Goal: Navigation & Orientation: Understand site structure

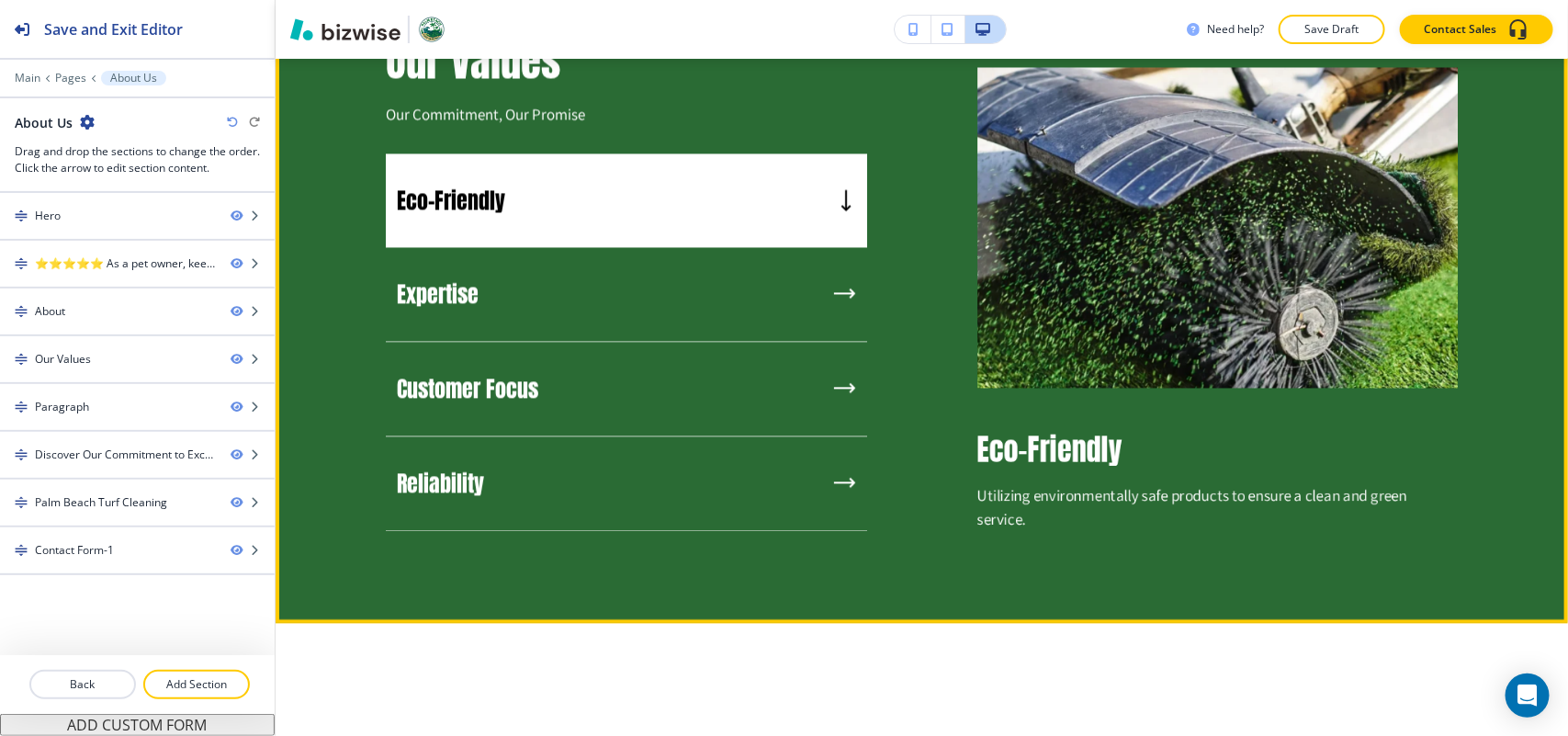
scroll to position [1722, 0]
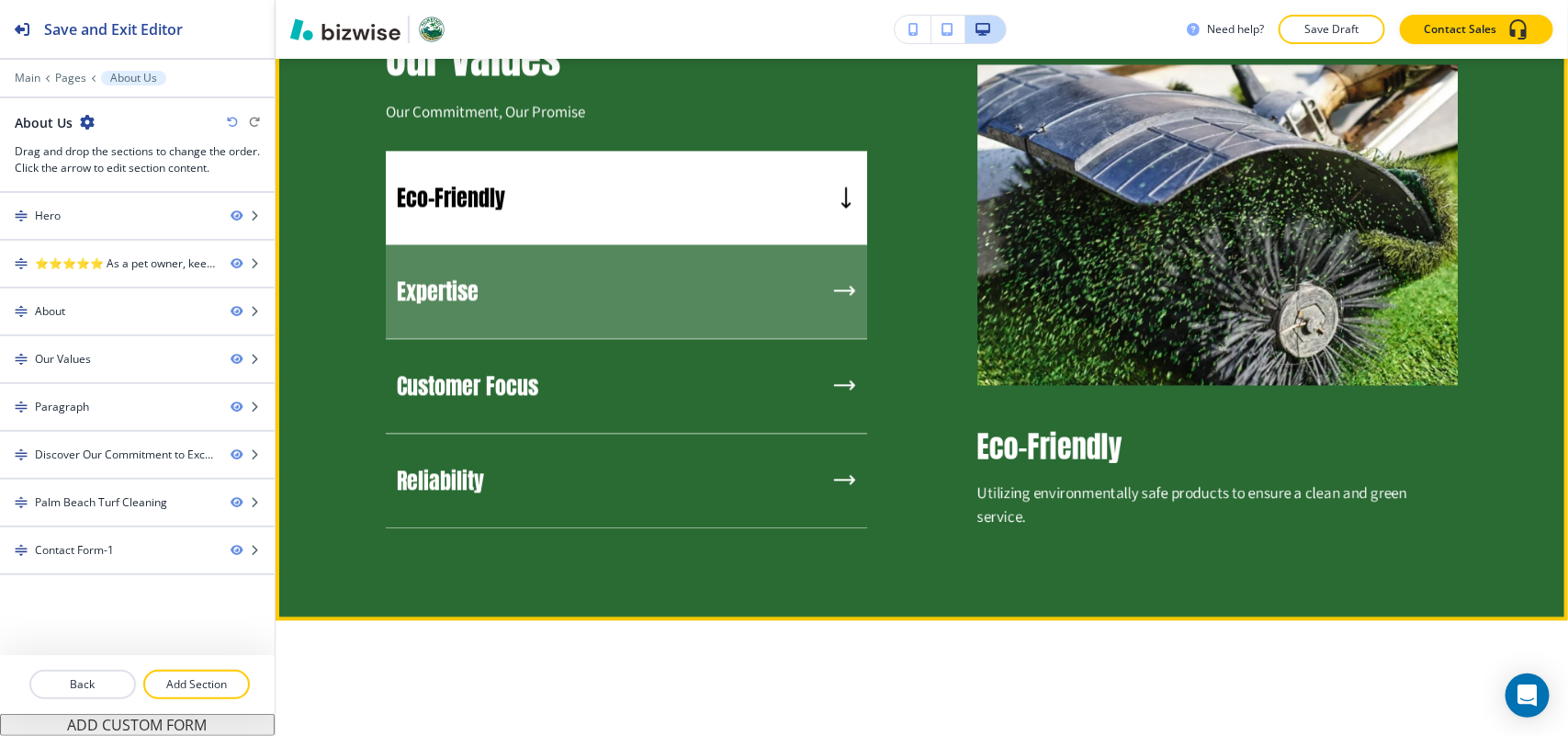
click at [544, 304] on div "Expertise" at bounding box center [626, 291] width 481 height 94
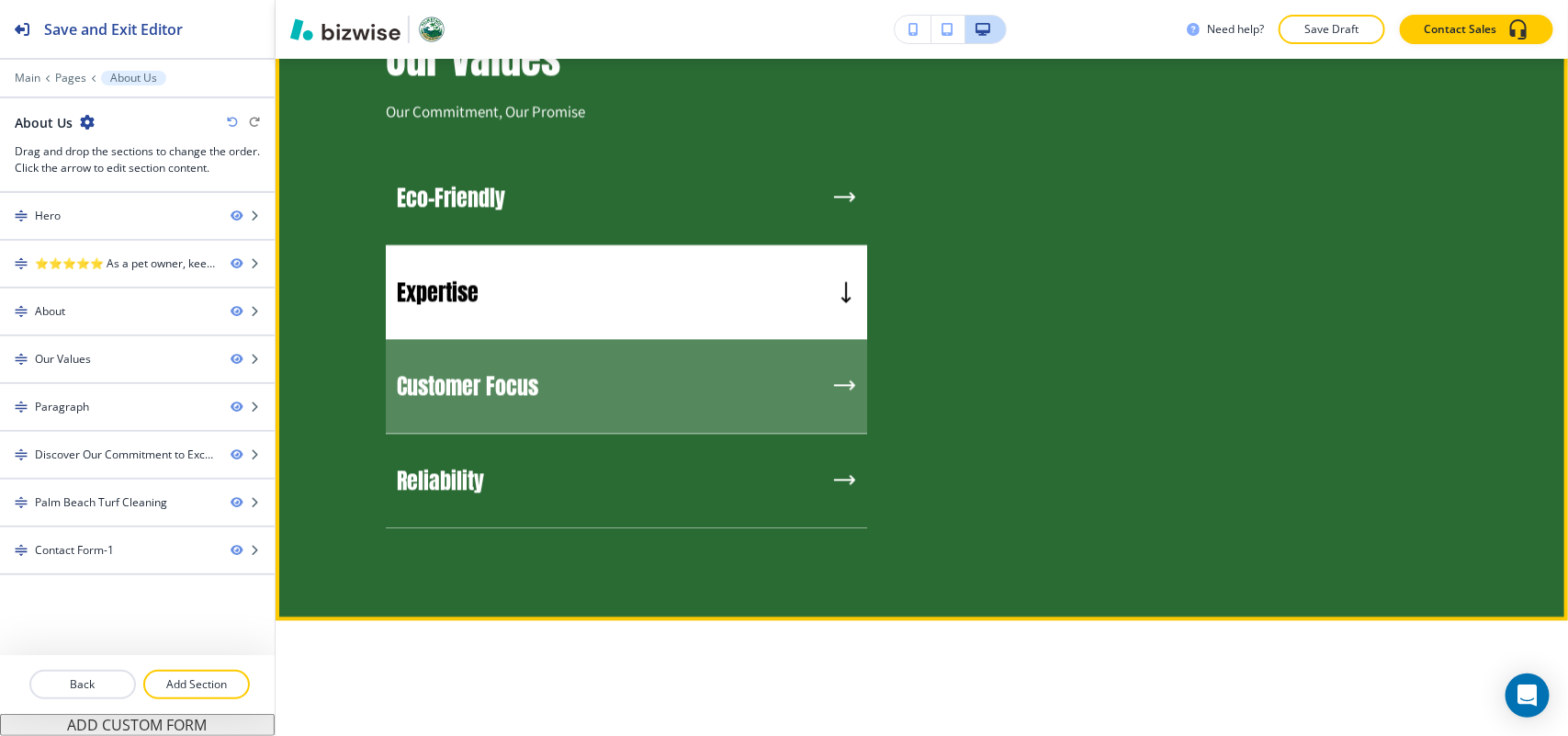
click at [545, 379] on div "Customer Focus" at bounding box center [626, 386] width 481 height 94
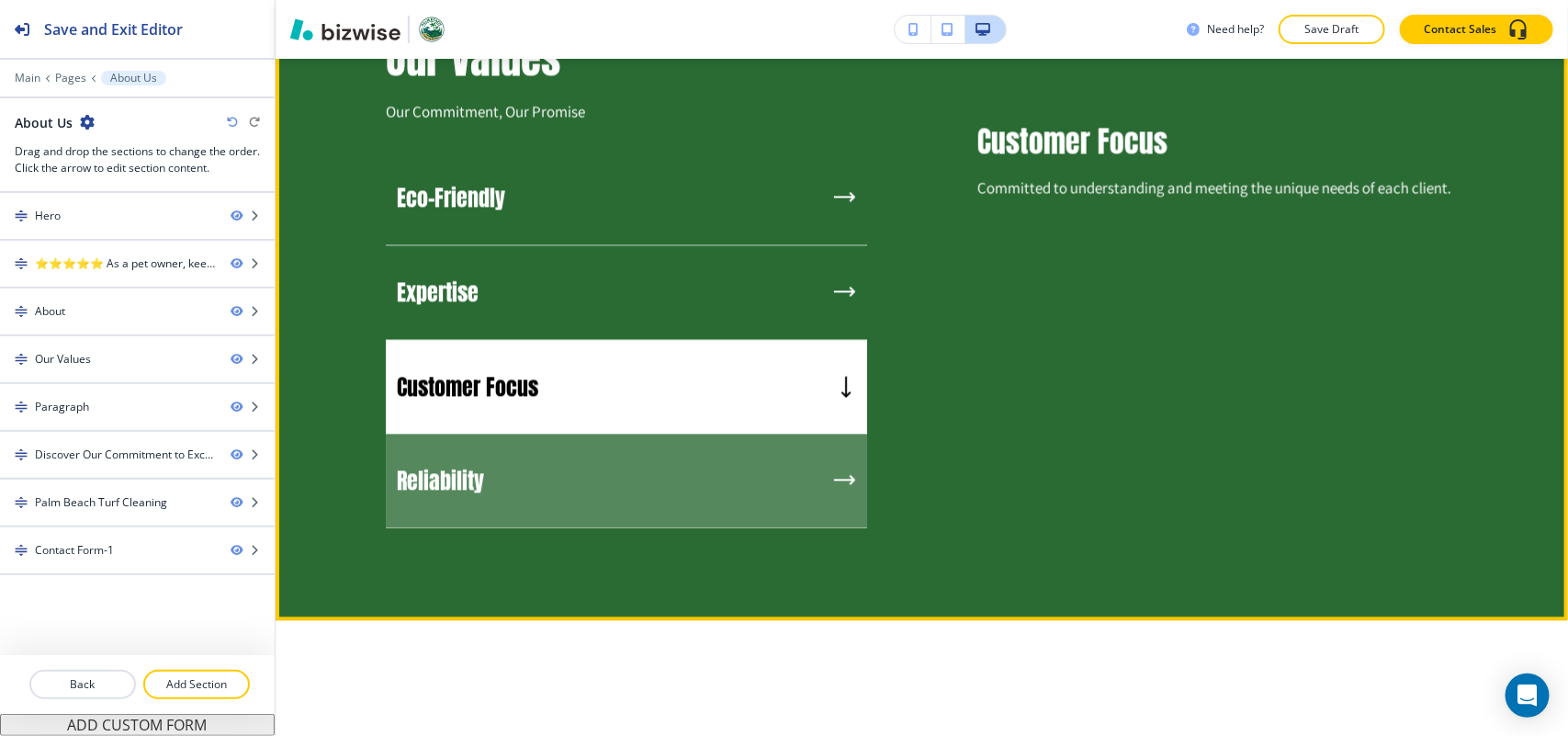
click at [538, 459] on div "Reliability" at bounding box center [626, 481] width 481 height 94
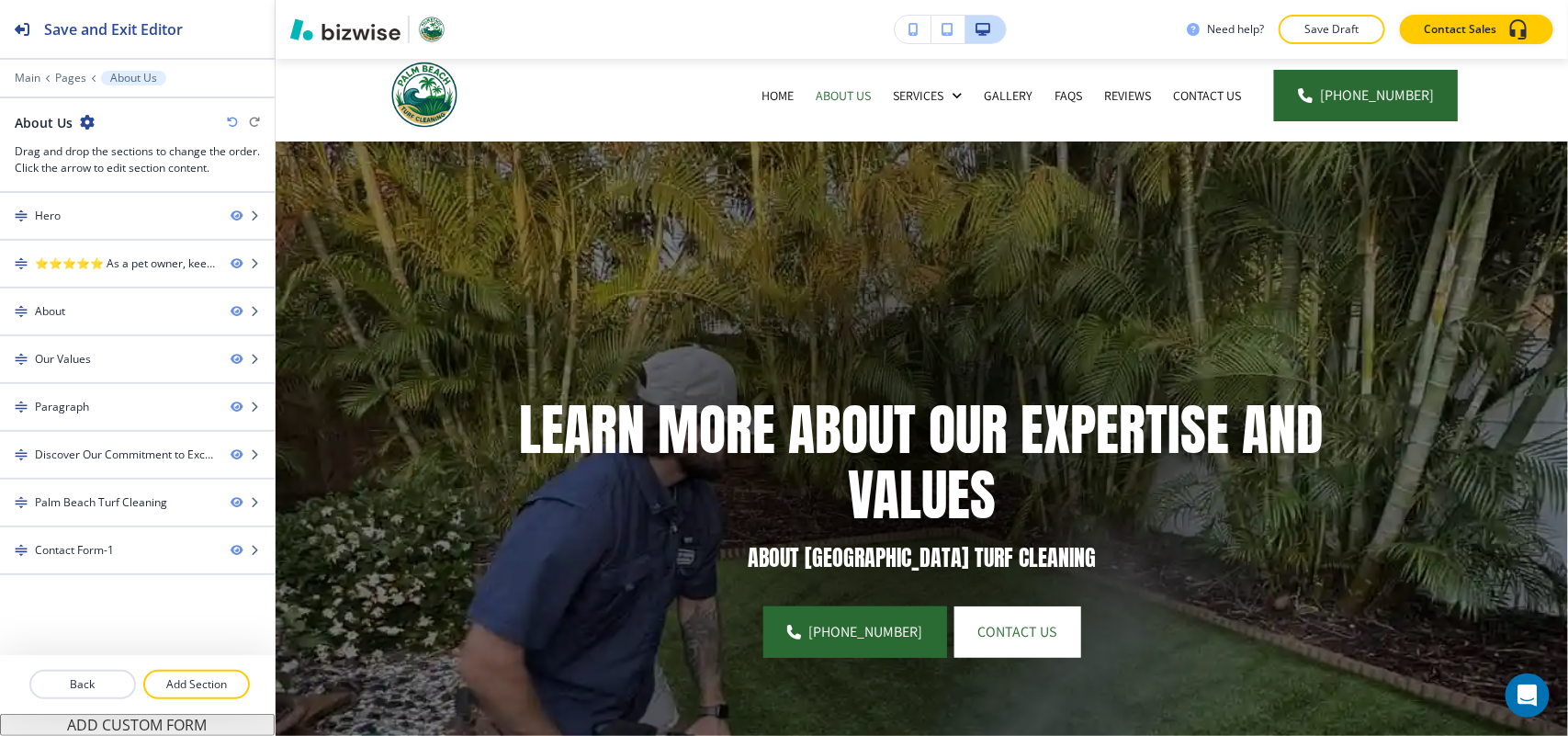
scroll to position [0, 0]
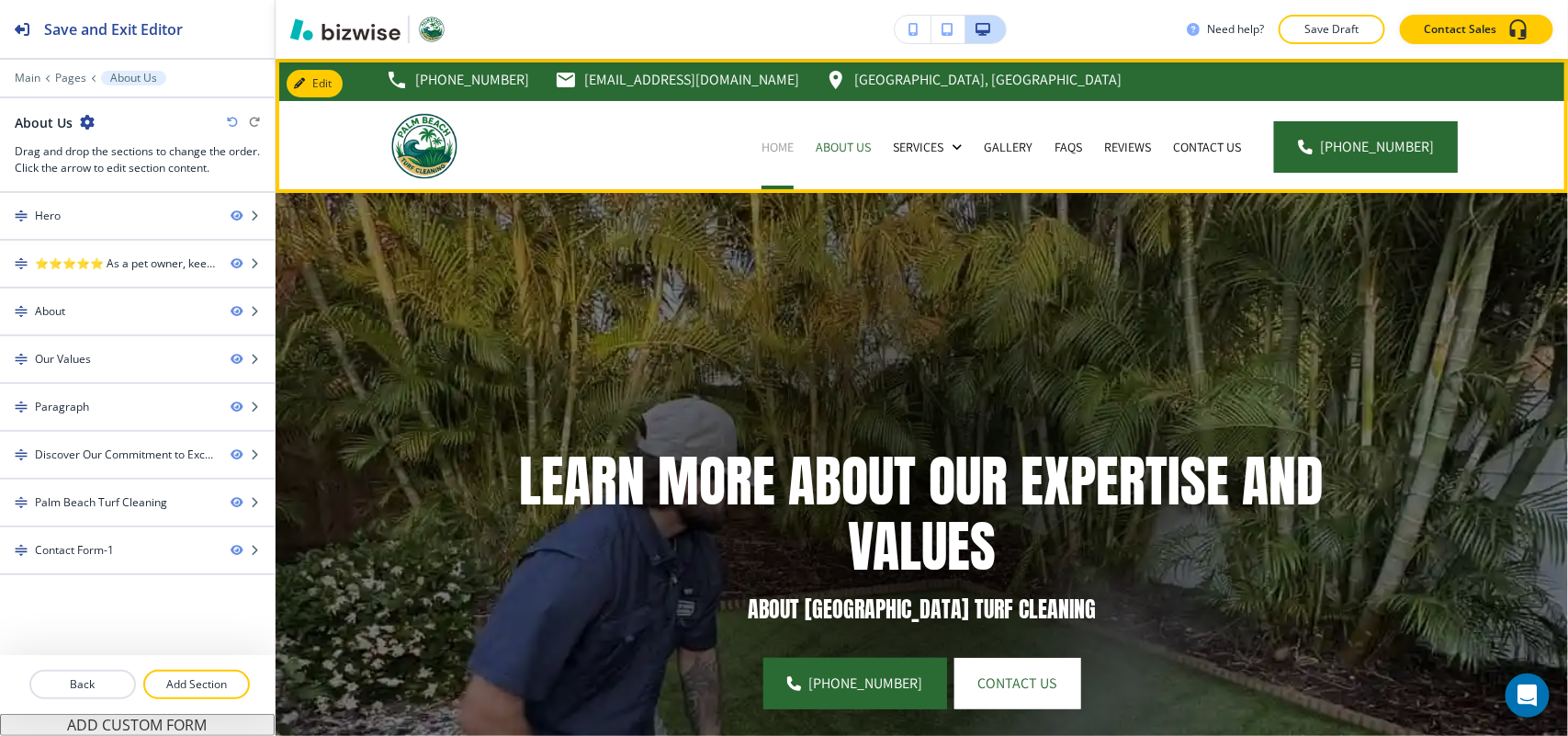
click at [783, 147] on p "Home" at bounding box center [777, 146] width 32 height 19
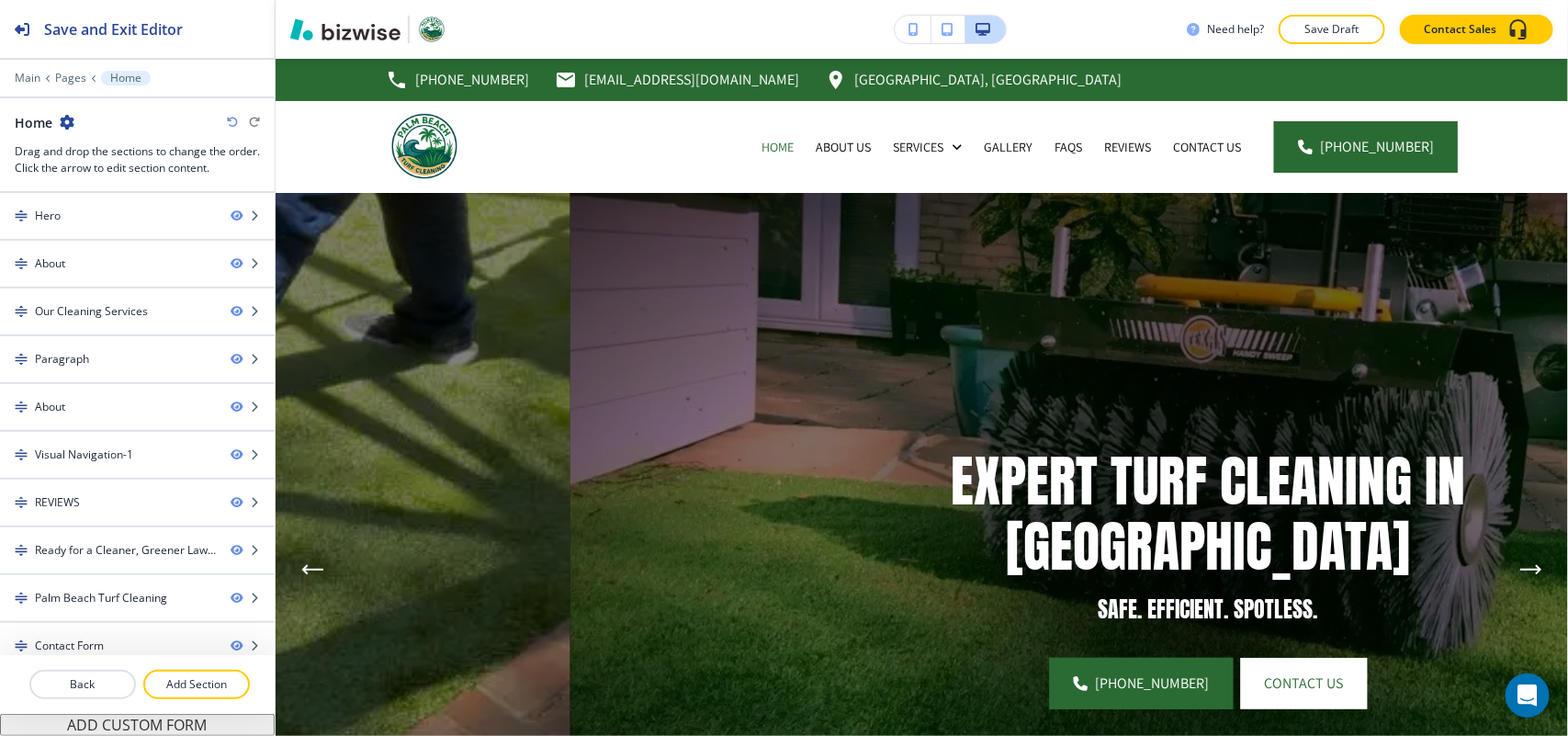
click at [584, 623] on div "EXPERT TURF CLEANING IN [GEOGRAPHIC_DATA] SAFE. EFFICIENT. SPOTLESS. [PHONE_NUM…" at bounding box center [570, 570] width 5102 height 754
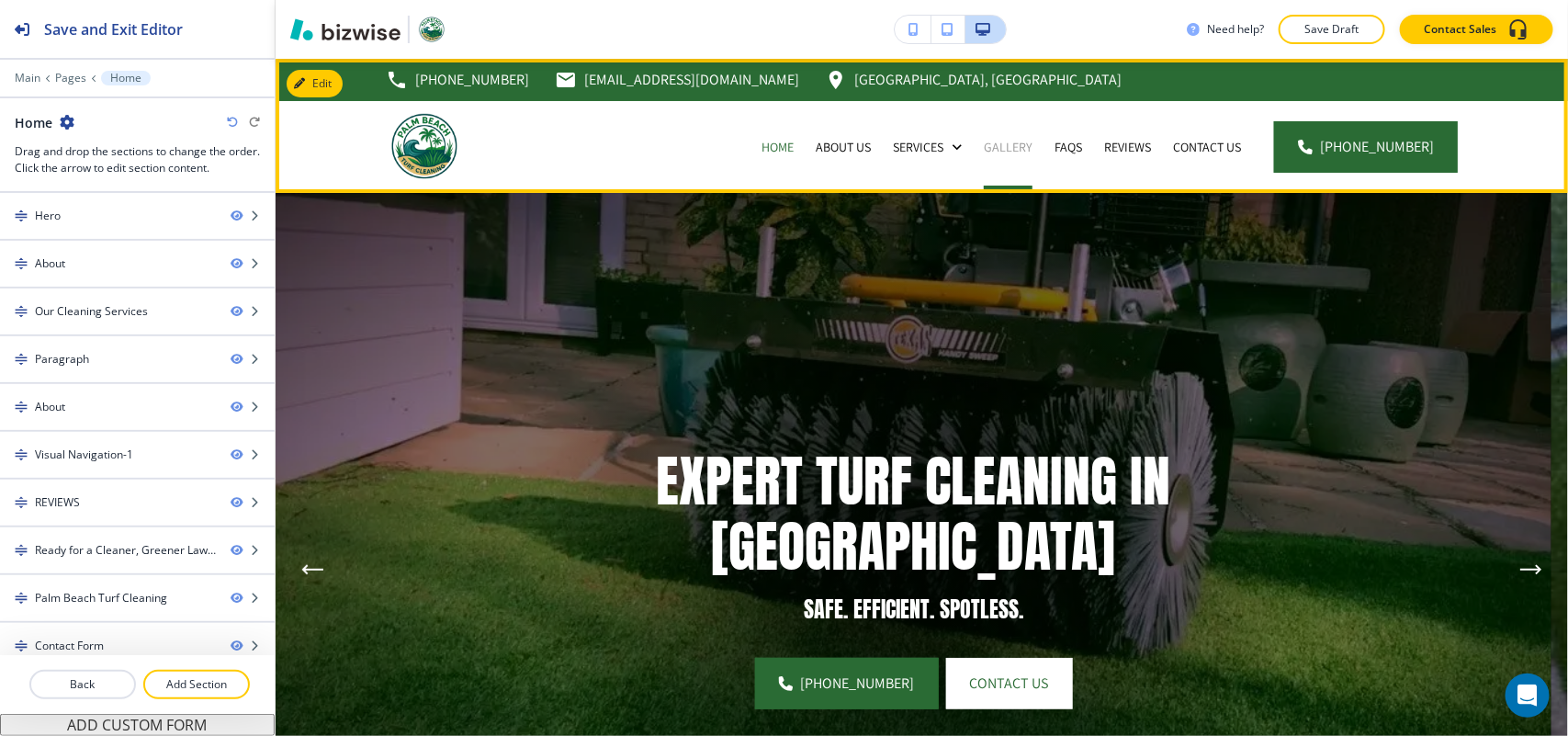
click at [1021, 144] on p "Gallery" at bounding box center [1008, 146] width 49 height 19
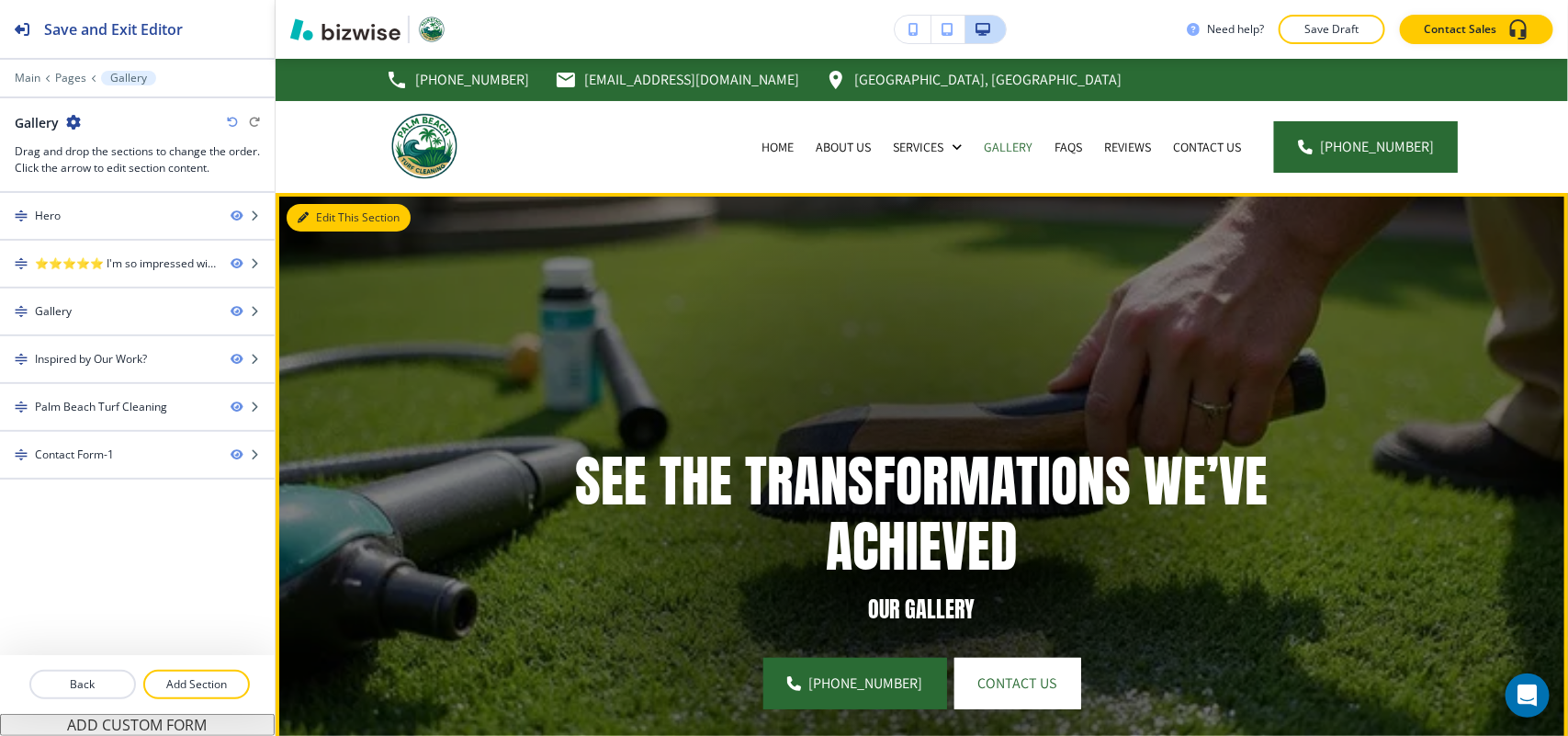
click at [324, 221] on button "Edit This Section" at bounding box center [348, 218] width 124 height 27
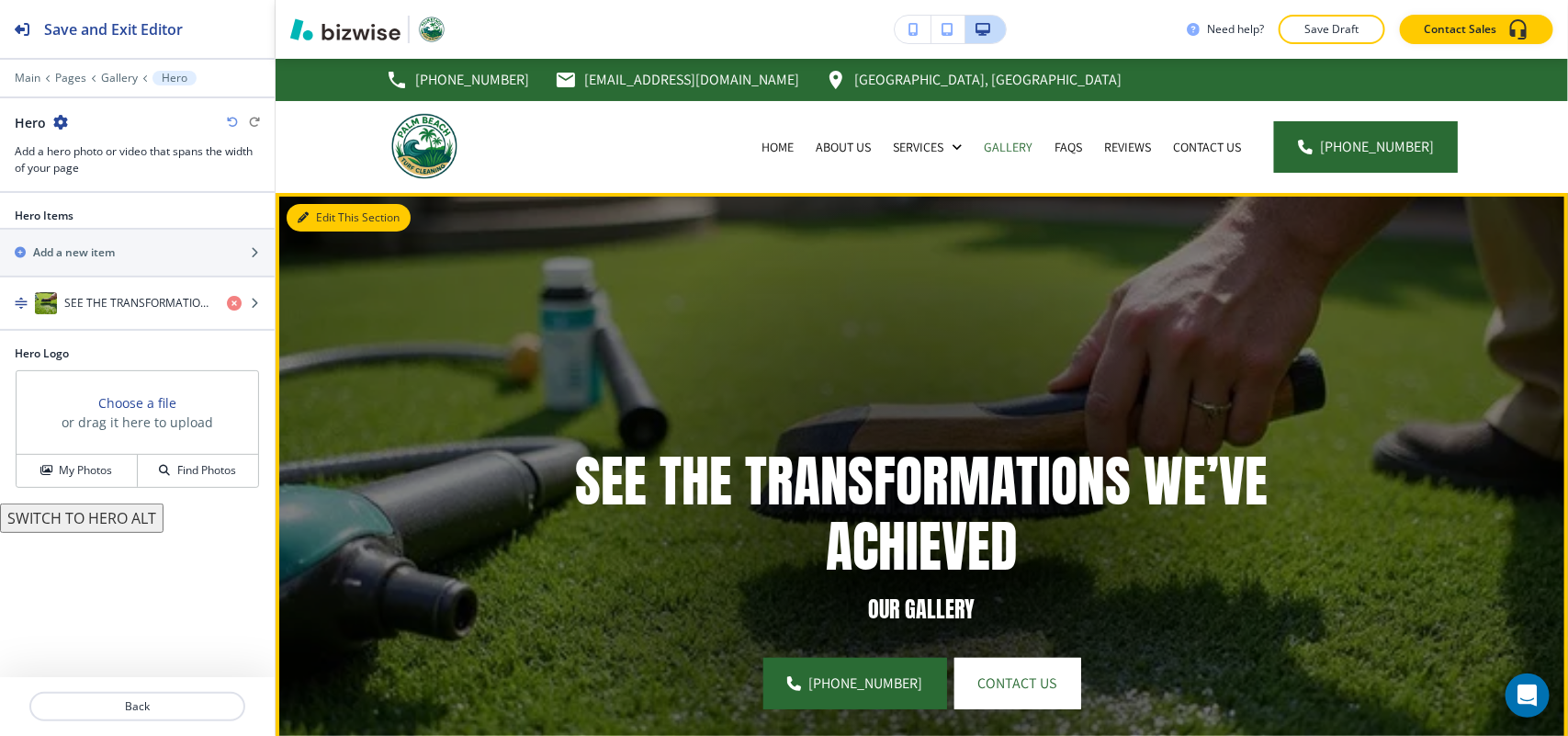
scroll to position [134, 0]
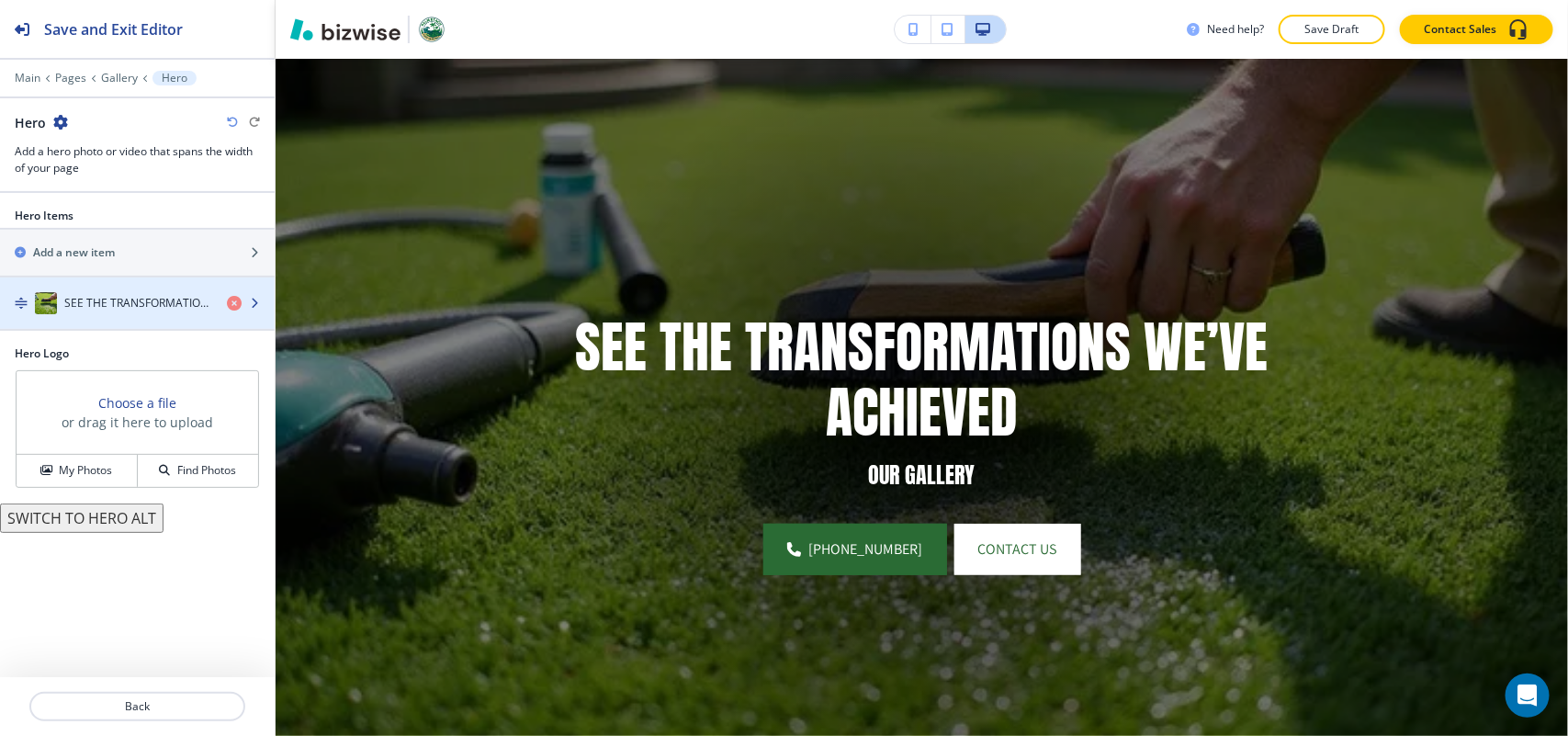
click at [139, 291] on div "button" at bounding box center [137, 285] width 275 height 15
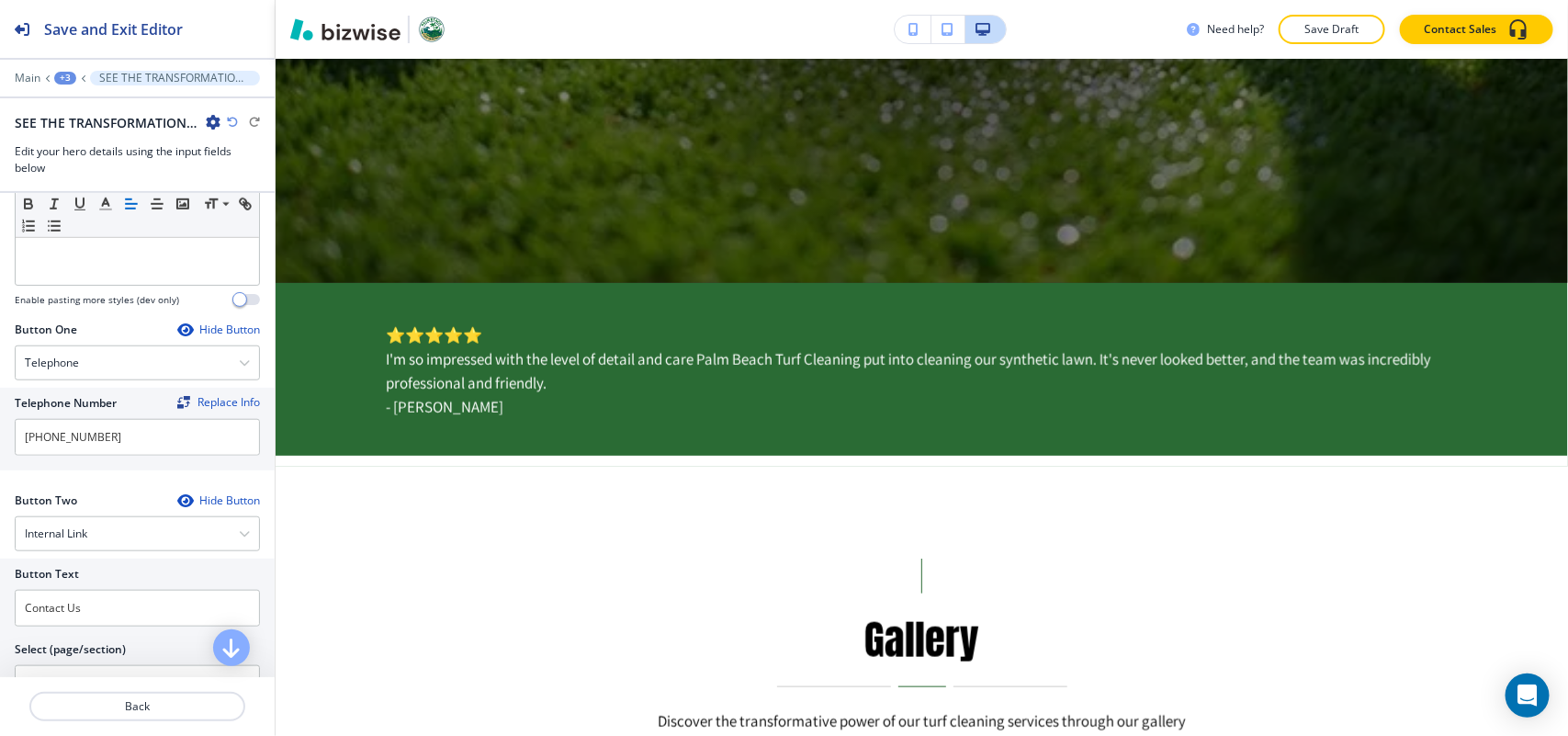
scroll to position [0, 0]
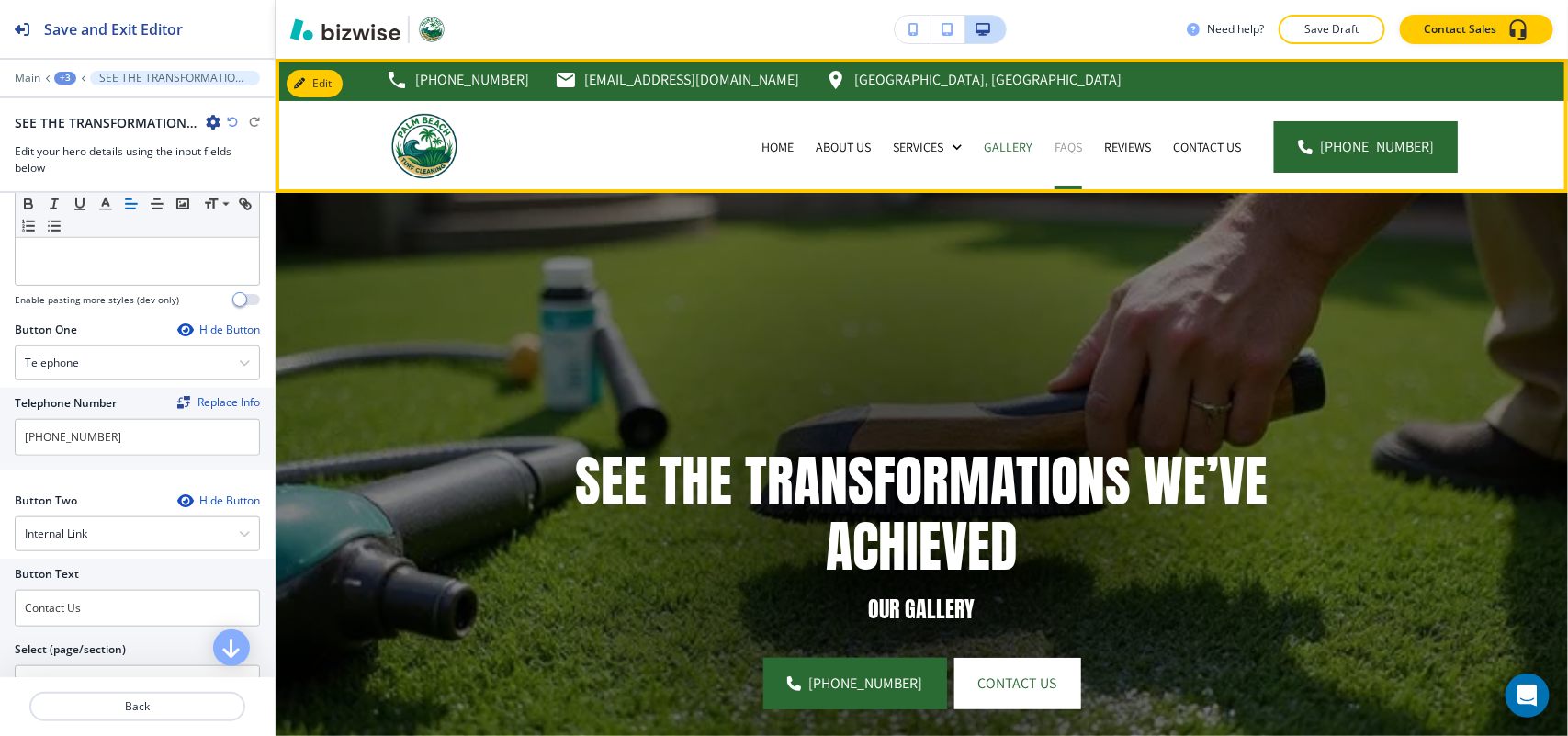
click at [1082, 144] on p "FAQs" at bounding box center [1069, 146] width 27 height 19
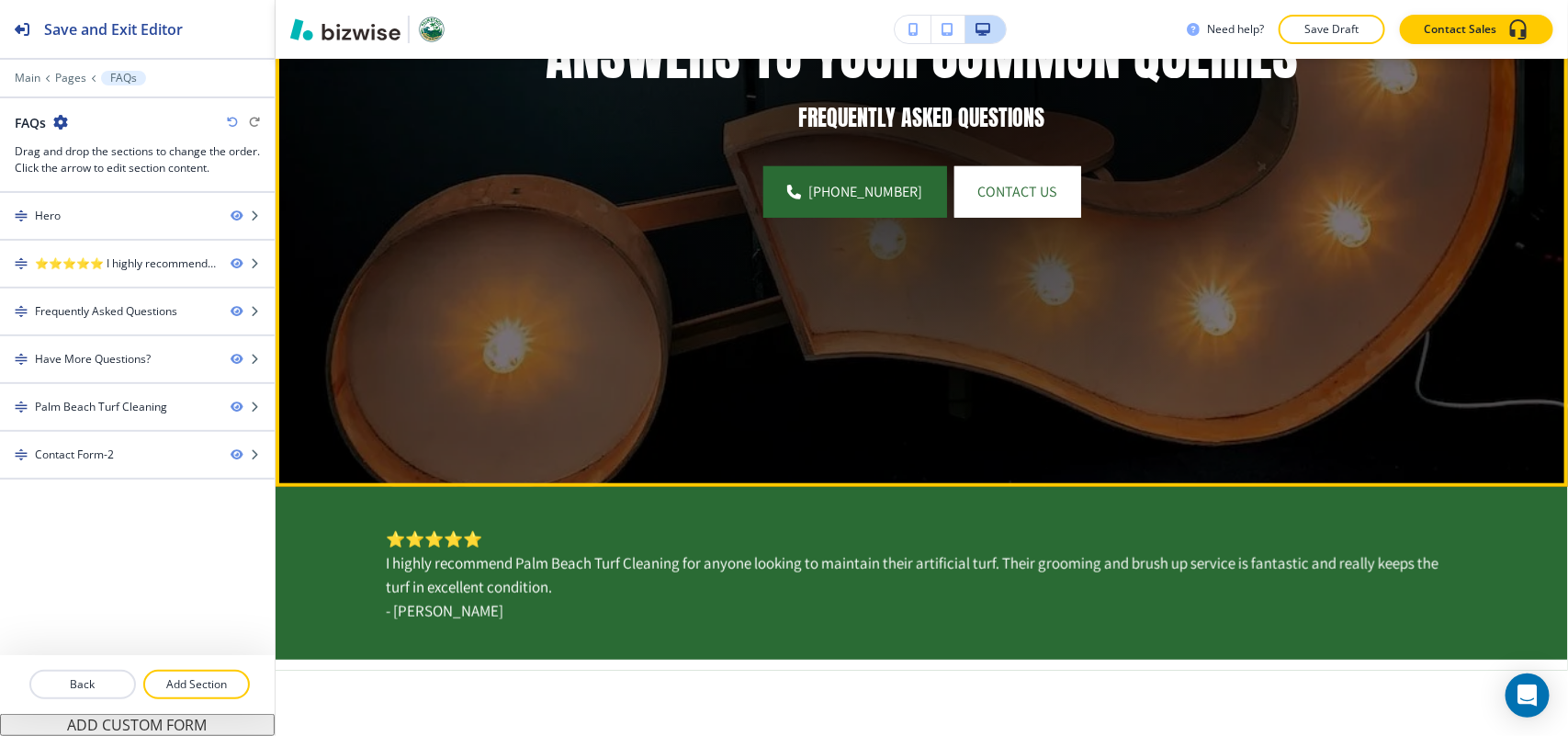
scroll to position [344, 0]
